Goal: Find specific fact: Find contact information

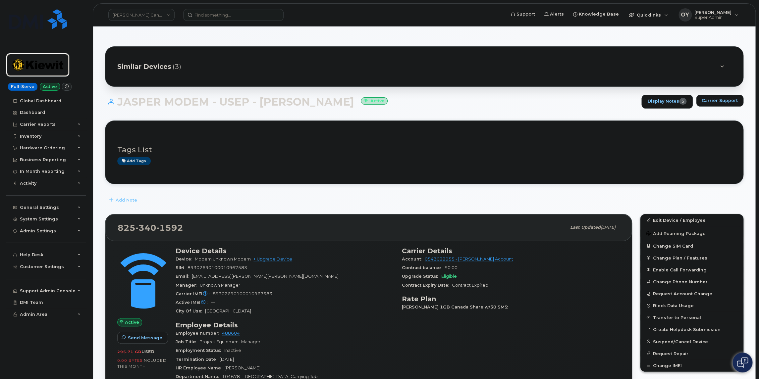
click at [37, 65] on img at bounding box center [37, 64] width 51 height 19
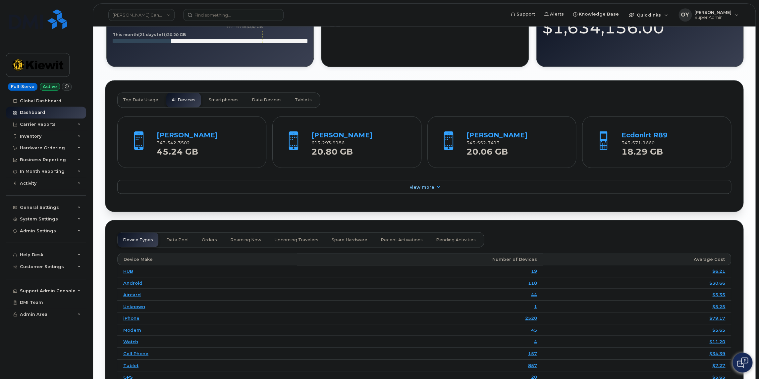
scroll to position [650, 0]
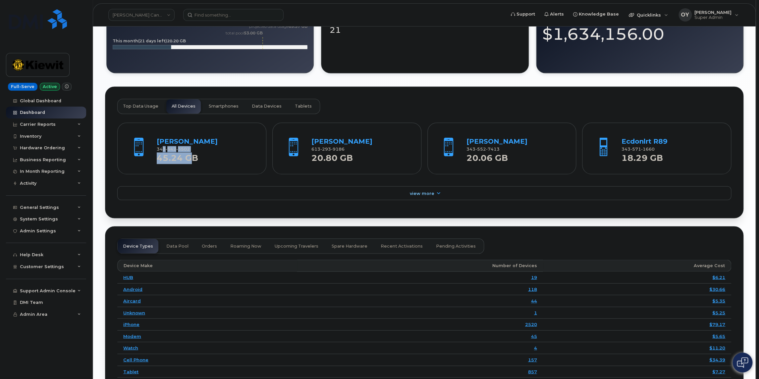
drag, startPoint x: 191, startPoint y: 157, endPoint x: 161, endPoint y: 154, distance: 29.9
click at [161, 154] on div "Paul O'neil 343 542 3502 45.24 GB" at bounding box center [206, 149] width 98 height 27
click at [192, 157] on strong "45.24 GB" at bounding box center [177, 156] width 41 height 14
drag, startPoint x: 191, startPoint y: 155, endPoint x: 157, endPoint y: 155, distance: 34.8
click at [157, 152] on div "343 542 3502" at bounding box center [206, 149] width 98 height 6
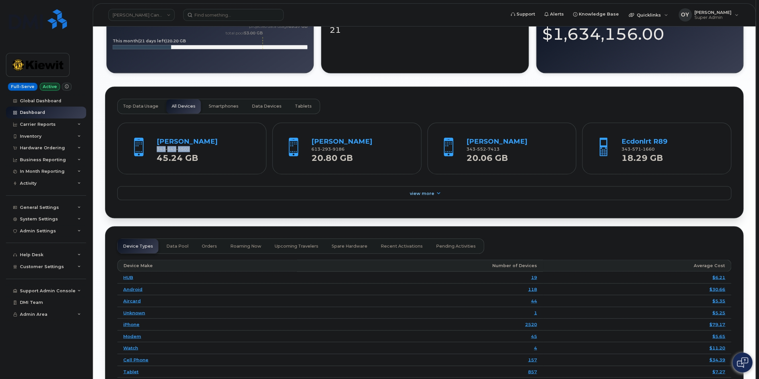
copy span "343 542 3502"
click at [166, 145] on link "Paul O'neil" at bounding box center [187, 141] width 61 height 8
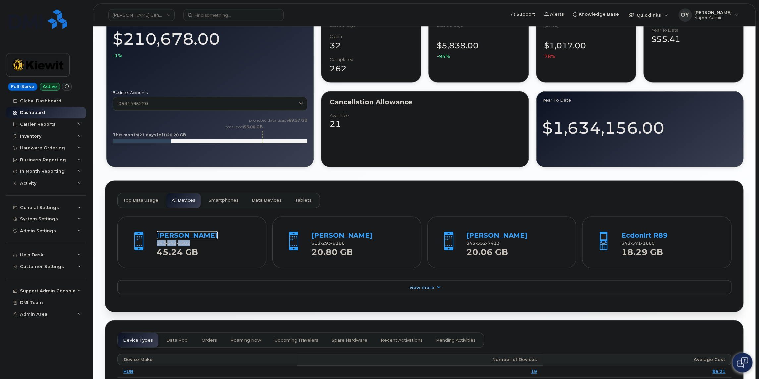
scroll to position [575, 0]
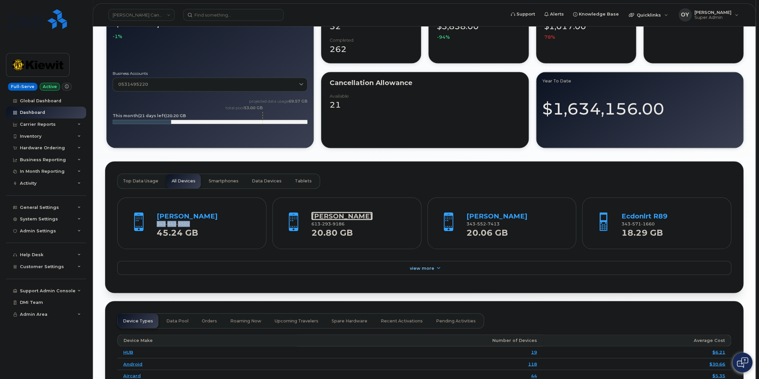
click at [343, 220] on link "Maxim Olearczyk" at bounding box center [341, 216] width 61 height 8
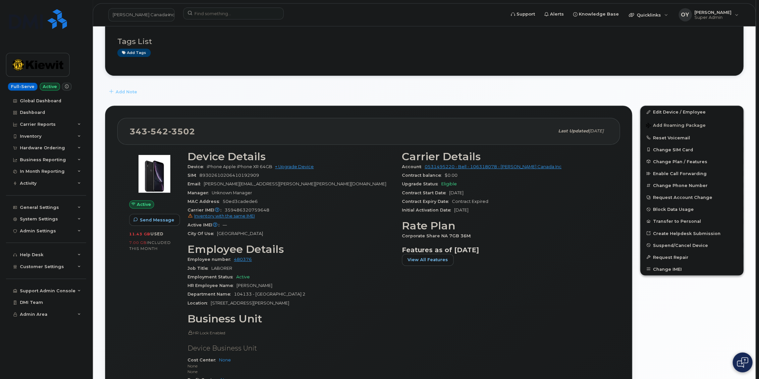
scroll to position [113, 0]
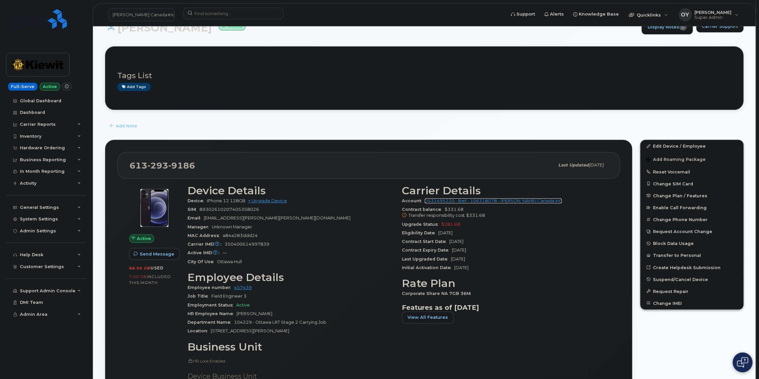
scroll to position [75, 0]
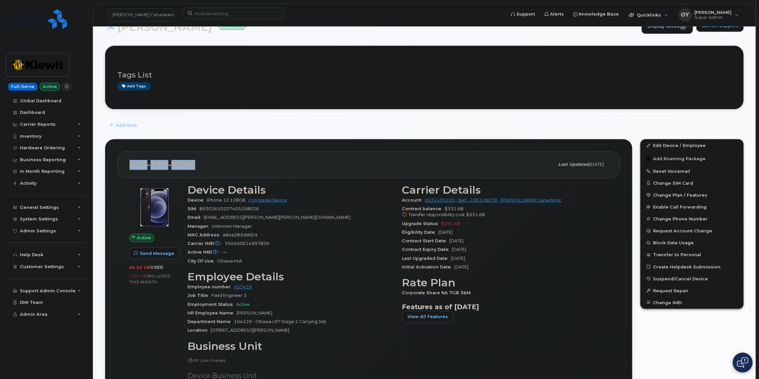
drag, startPoint x: 195, startPoint y: 163, endPoint x: 127, endPoint y: 165, distance: 68.6
click at [127, 165] on div "613 293 9186 Last updated Jul 22, 2025" at bounding box center [368, 164] width 502 height 26
copy span "613 293 9186"
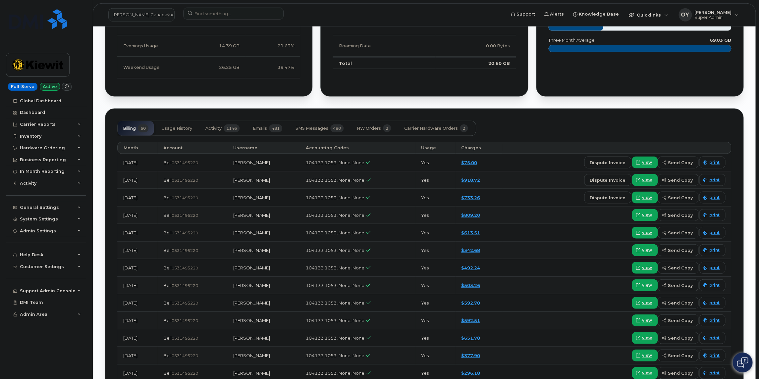
scroll to position [751, 0]
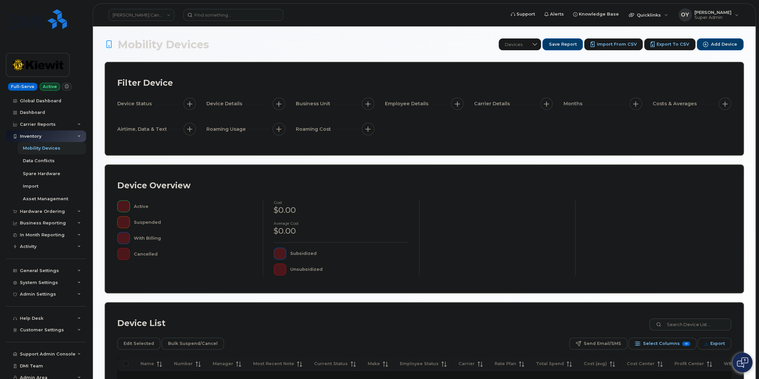
scroll to position [76, 0]
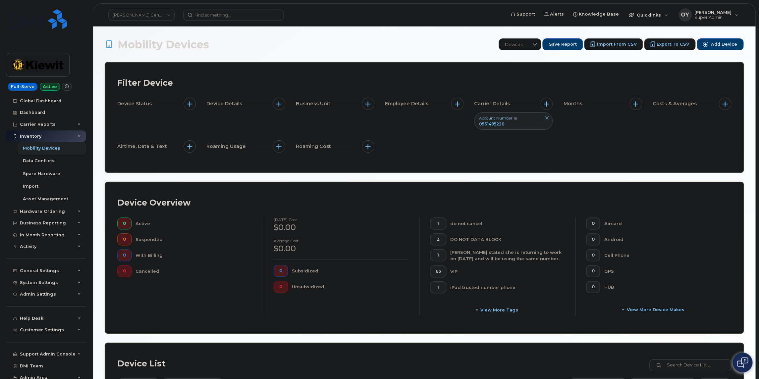
click at [494, 124] on span "0531495220" at bounding box center [491, 124] width 25 height 5
copy div "0531495220"
click at [549, 117] on button at bounding box center [546, 118] width 11 height 11
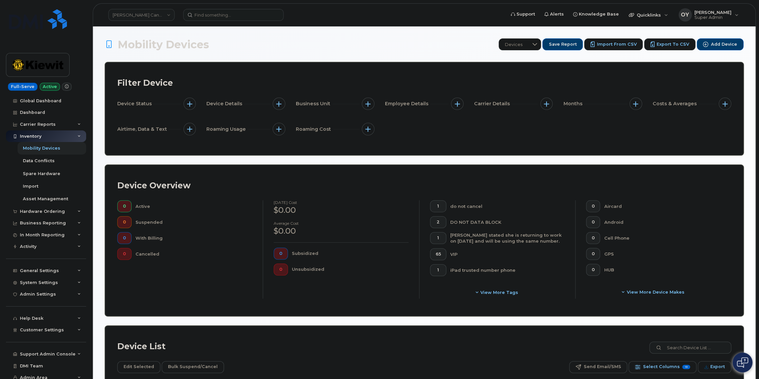
click at [528, 102] on div "Carrier Details" at bounding box center [513, 104] width 78 height 13
click at [505, 104] on span "Carrier Details" at bounding box center [493, 103] width 38 height 7
click at [543, 103] on button "button" at bounding box center [546, 104] width 13 height 13
click at [560, 133] on label "Account Number" at bounding box center [574, 134] width 40 height 6
click at [550, 133] on input "Account Number" at bounding box center [547, 134] width 5 height 5
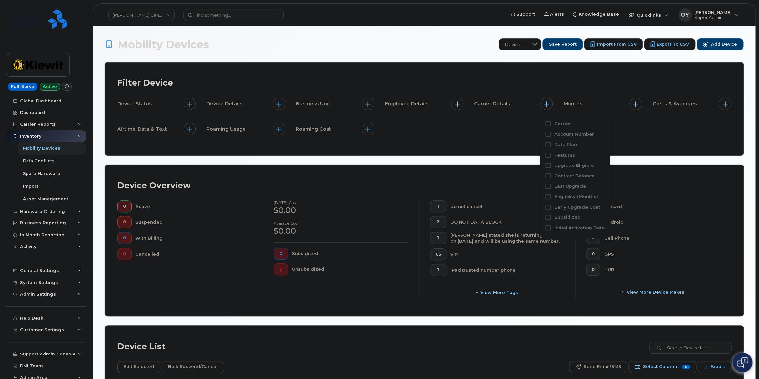
checkbox input "true"
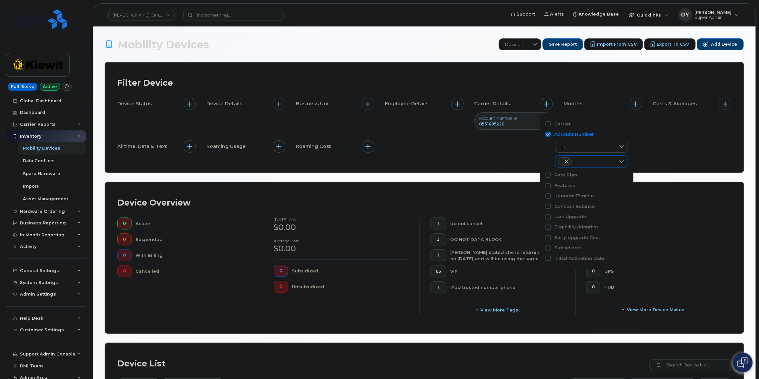
click at [566, 161] on span at bounding box center [565, 161] width 5 height 5
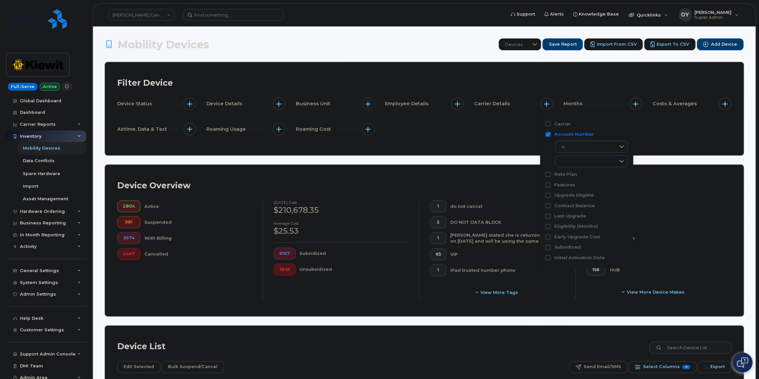
click at [598, 161] on div "empty" at bounding box center [585, 161] width 60 height 11
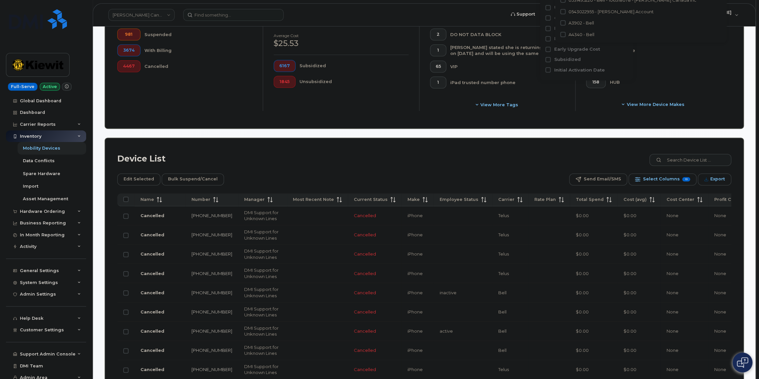
scroll to position [182, 0]
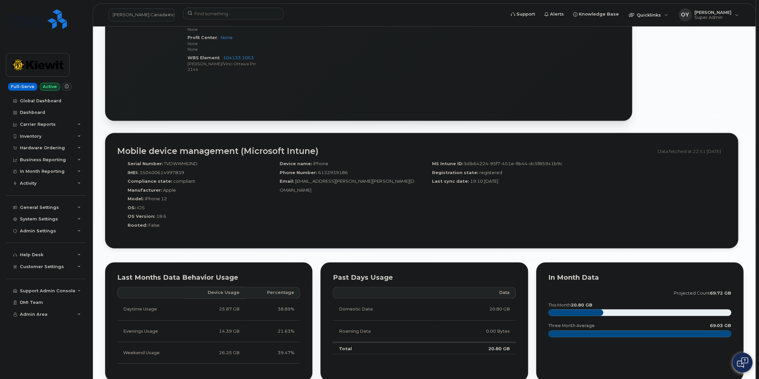
scroll to position [557, 0]
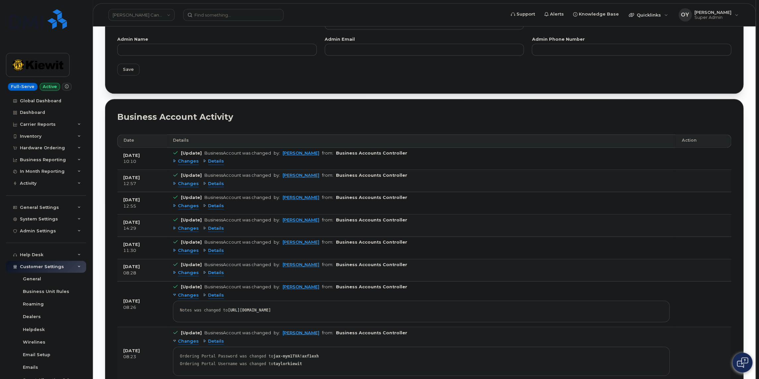
scroll to position [518, 0]
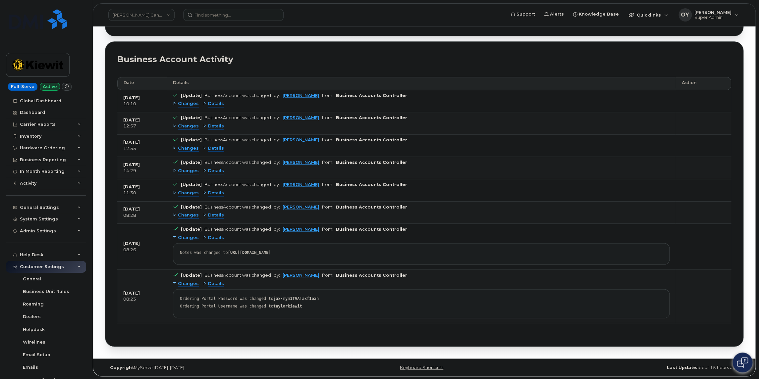
click at [182, 103] on span "Changes" at bounding box center [188, 104] width 21 height 6
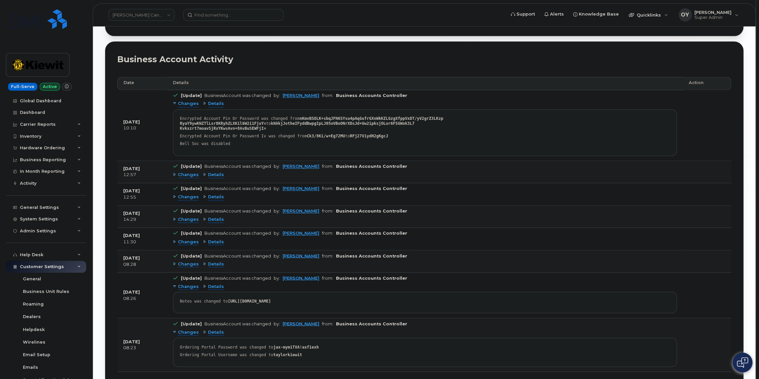
click at [210, 102] on span "Details" at bounding box center [216, 104] width 16 height 6
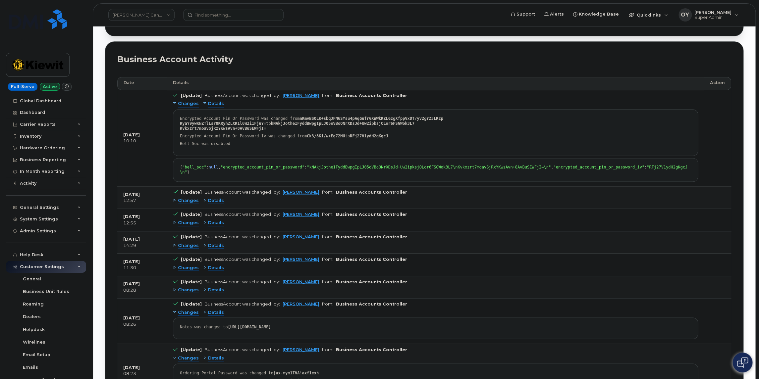
click at [212, 204] on span "Details" at bounding box center [216, 201] width 16 height 6
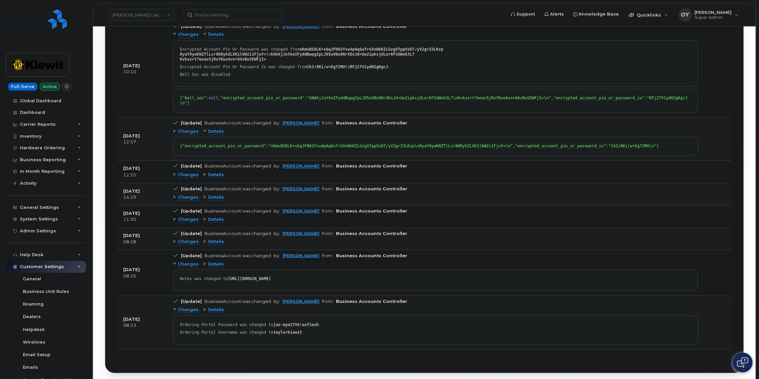
scroll to position [630, 0]
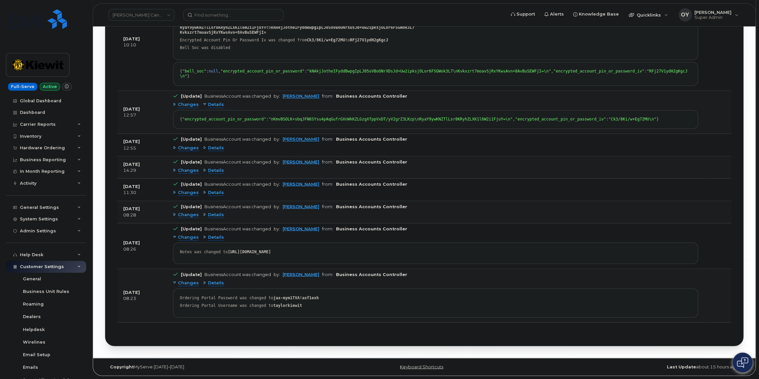
click at [213, 151] on span "Details" at bounding box center [216, 148] width 16 height 6
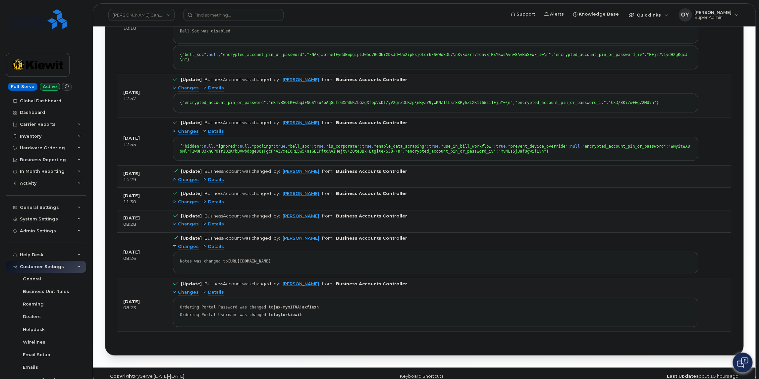
click at [212, 183] on span "Details" at bounding box center [216, 180] width 16 height 6
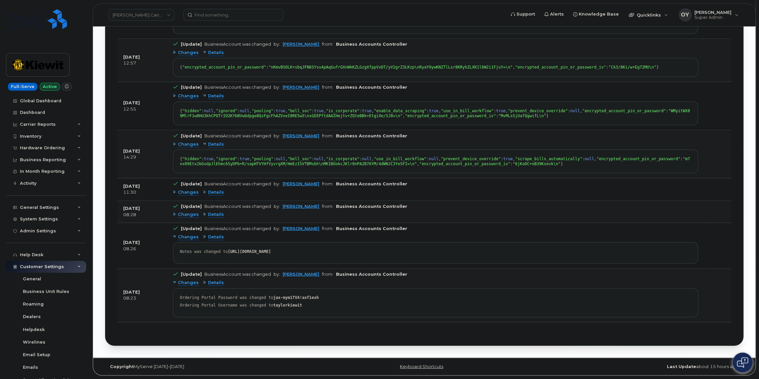
scroll to position [803, 0]
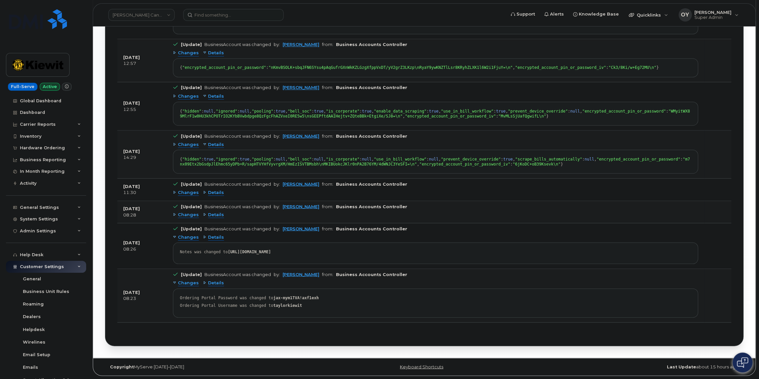
click at [216, 194] on span "Details" at bounding box center [216, 192] width 16 height 6
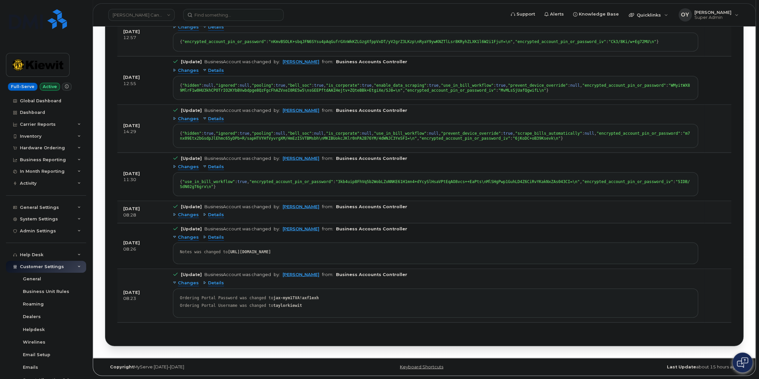
scroll to position [844, 0]
click at [219, 239] on span "Details" at bounding box center [216, 237] width 16 height 6
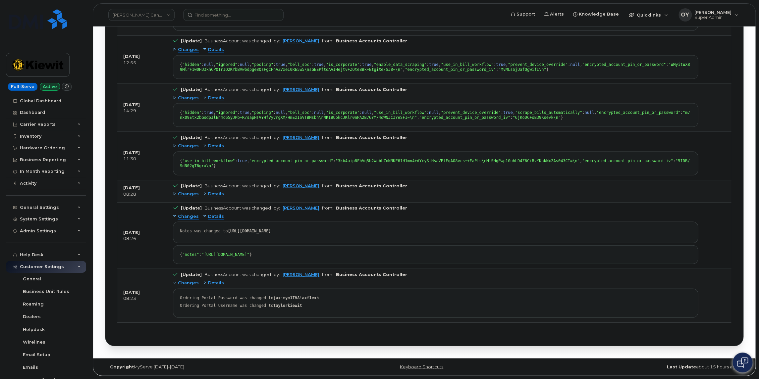
click at [216, 197] on span "Details" at bounding box center [216, 194] width 16 height 6
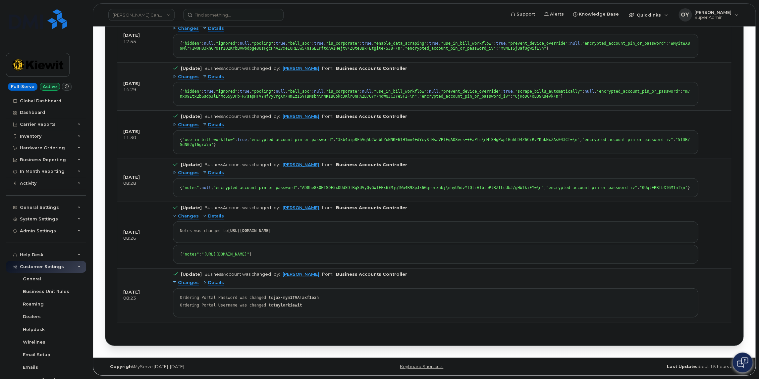
scroll to position [882, 0]
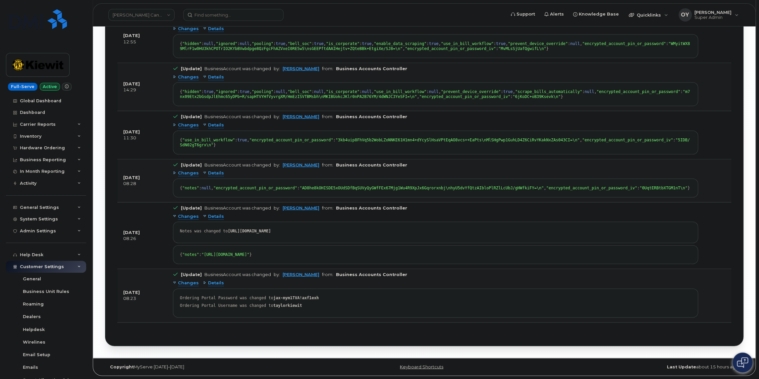
click at [214, 286] on span "Details" at bounding box center [216, 283] width 16 height 6
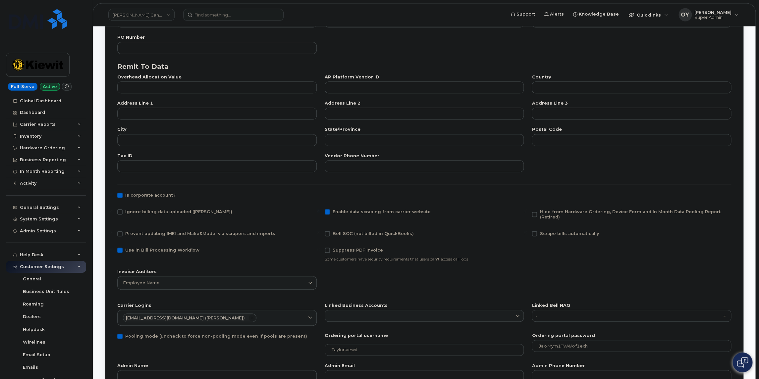
scroll to position [87, 0]
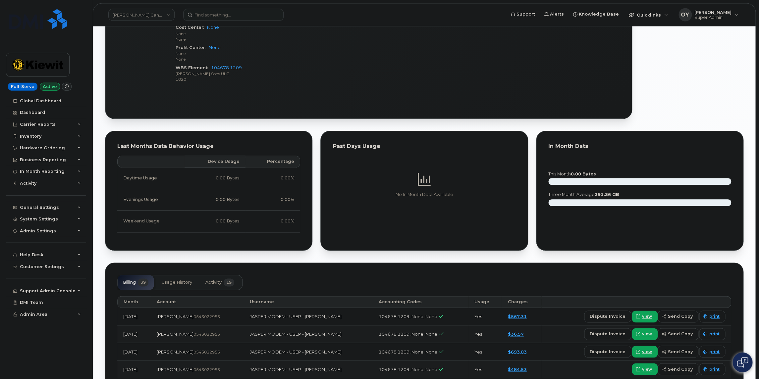
scroll to position [526, 0]
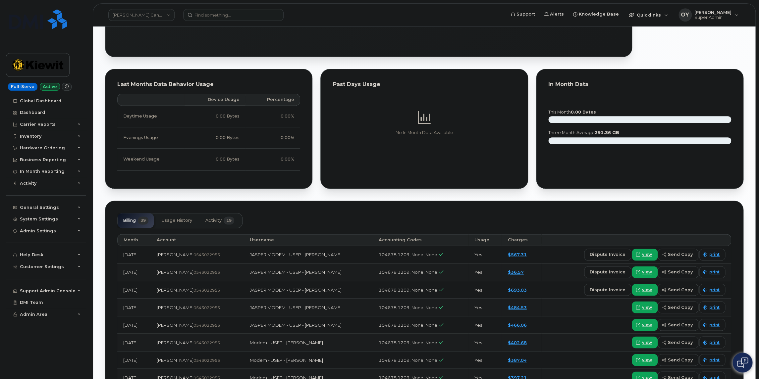
scroll to position [520, 0]
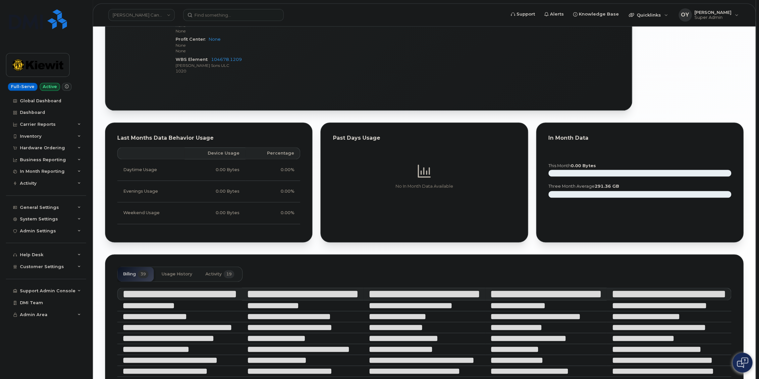
scroll to position [467, 0]
